Goal: Task Accomplishment & Management: Use online tool/utility

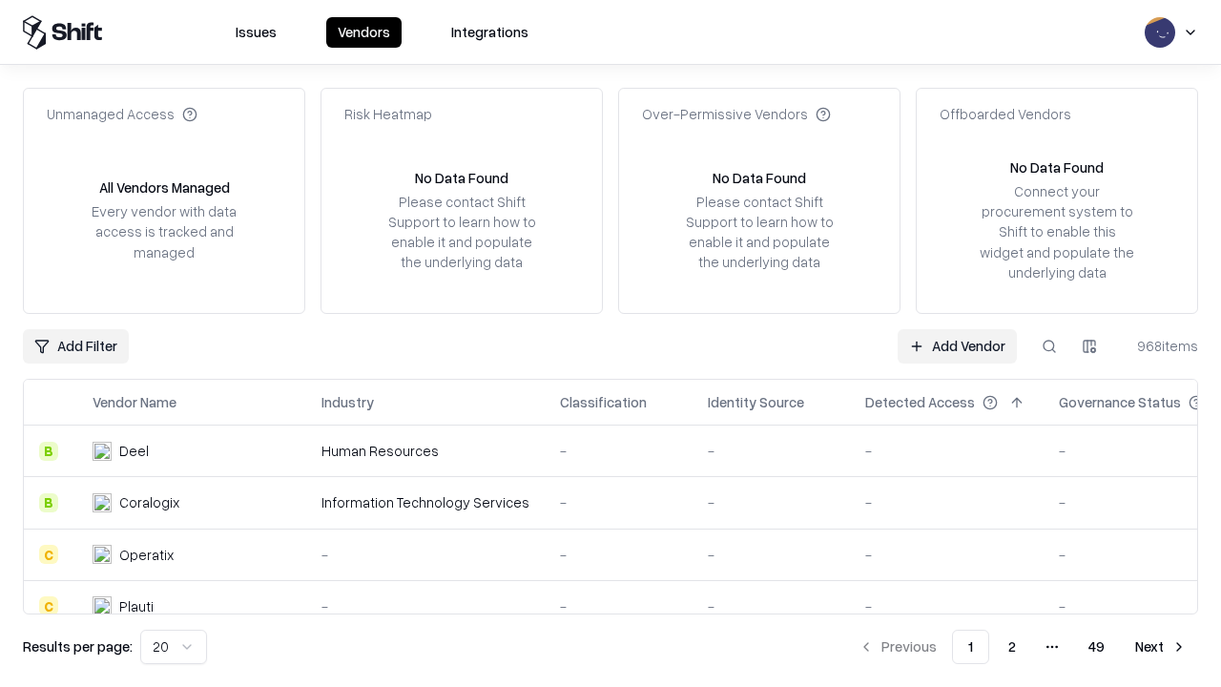
click at [957, 345] on link "Add Vendor" at bounding box center [956, 346] width 119 height 34
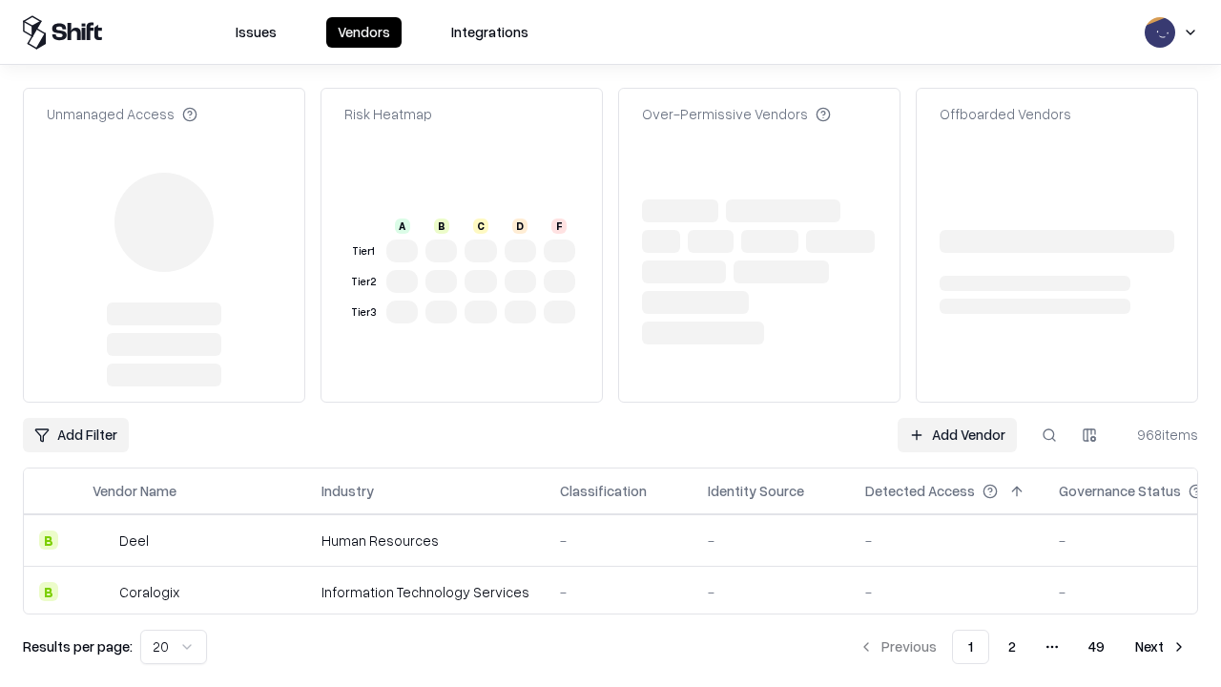
click at [957, 418] on link "Add Vendor" at bounding box center [956, 435] width 119 height 34
